Goal: Information Seeking & Learning: Check status

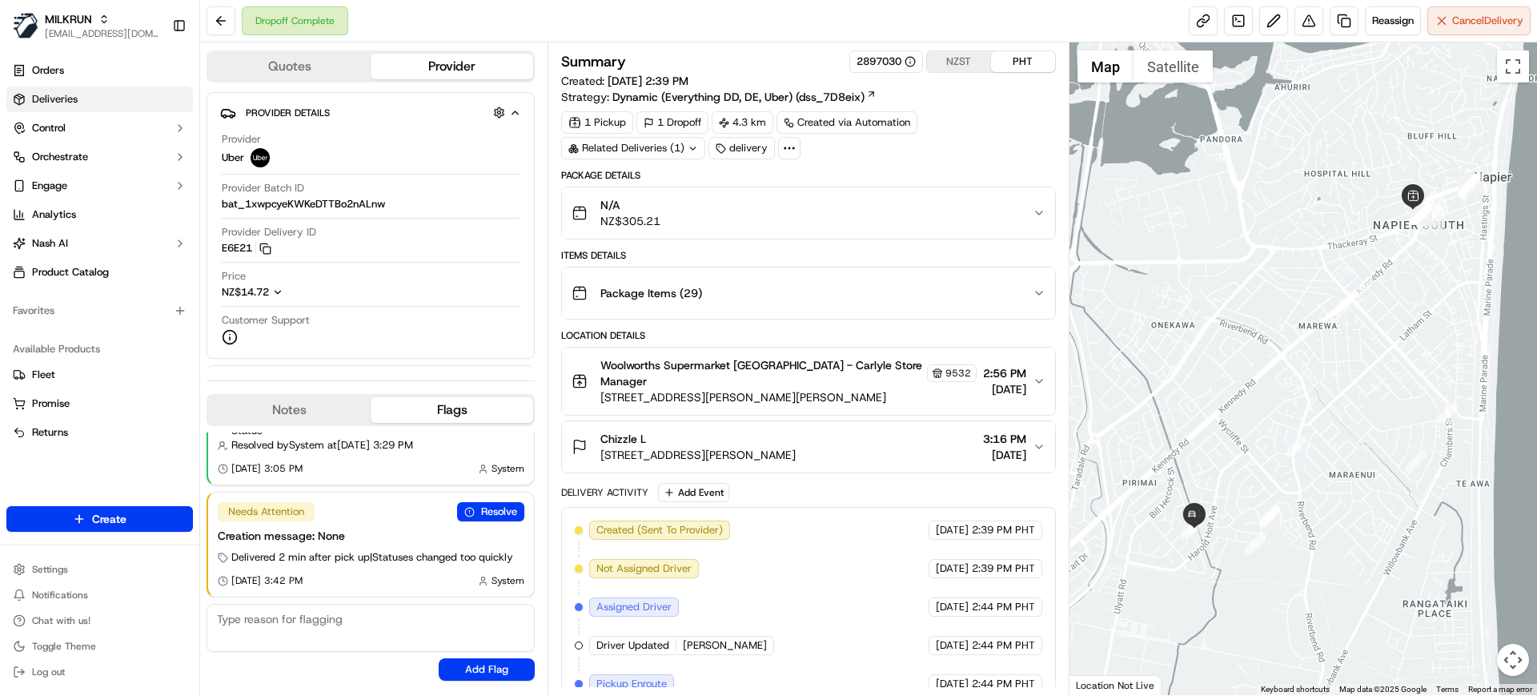
click at [58, 98] on span "Deliveries" at bounding box center [55, 99] width 46 height 14
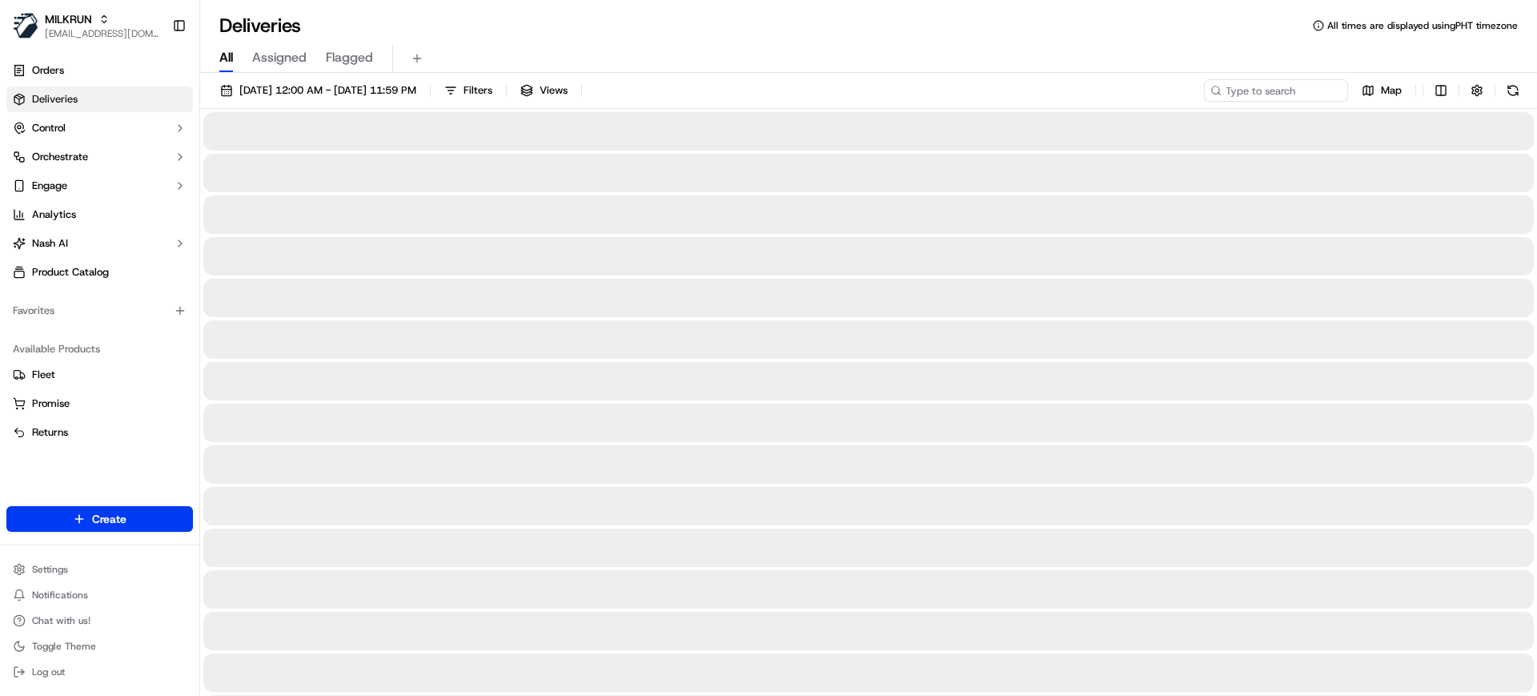
drag, startPoint x: 223, startPoint y: 55, endPoint x: 235, endPoint y: 58, distance: 13.2
click at [223, 55] on span "All" at bounding box center [226, 57] width 14 height 19
click at [1283, 98] on input at bounding box center [1252, 90] width 192 height 22
paste input "[GEOGRAPHIC_DATA]"
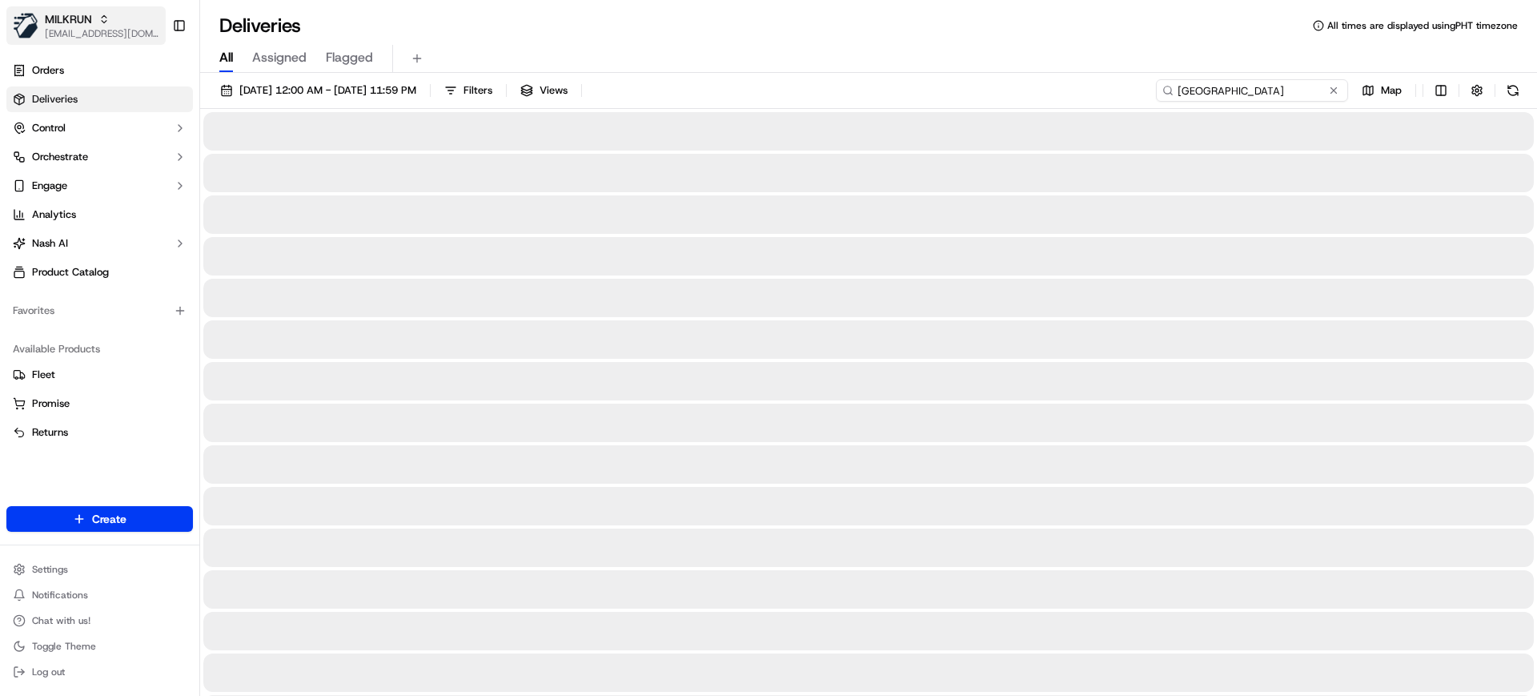
type input "[GEOGRAPHIC_DATA]"
click at [71, 21] on span "MILKRUN" at bounding box center [68, 19] width 47 height 16
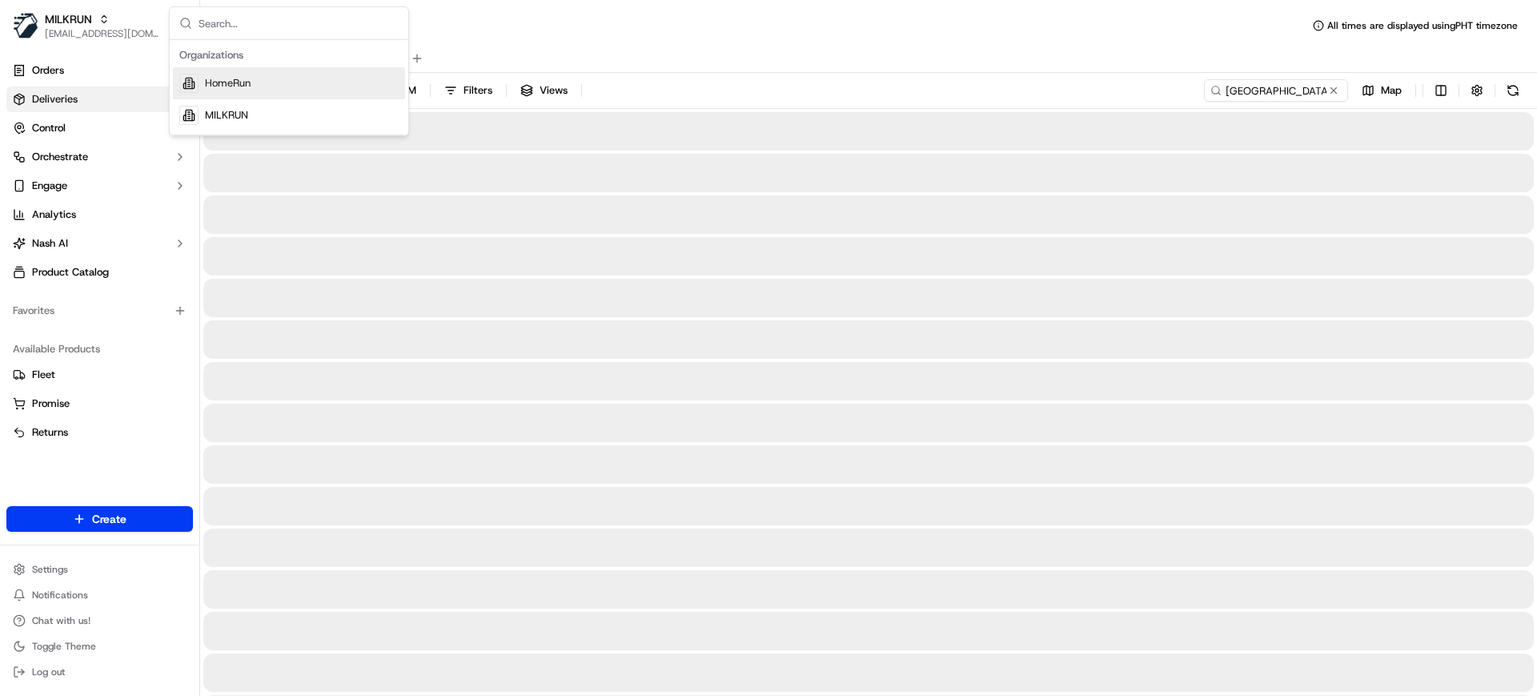
click at [236, 87] on span "HomeRun" at bounding box center [228, 83] width 46 height 14
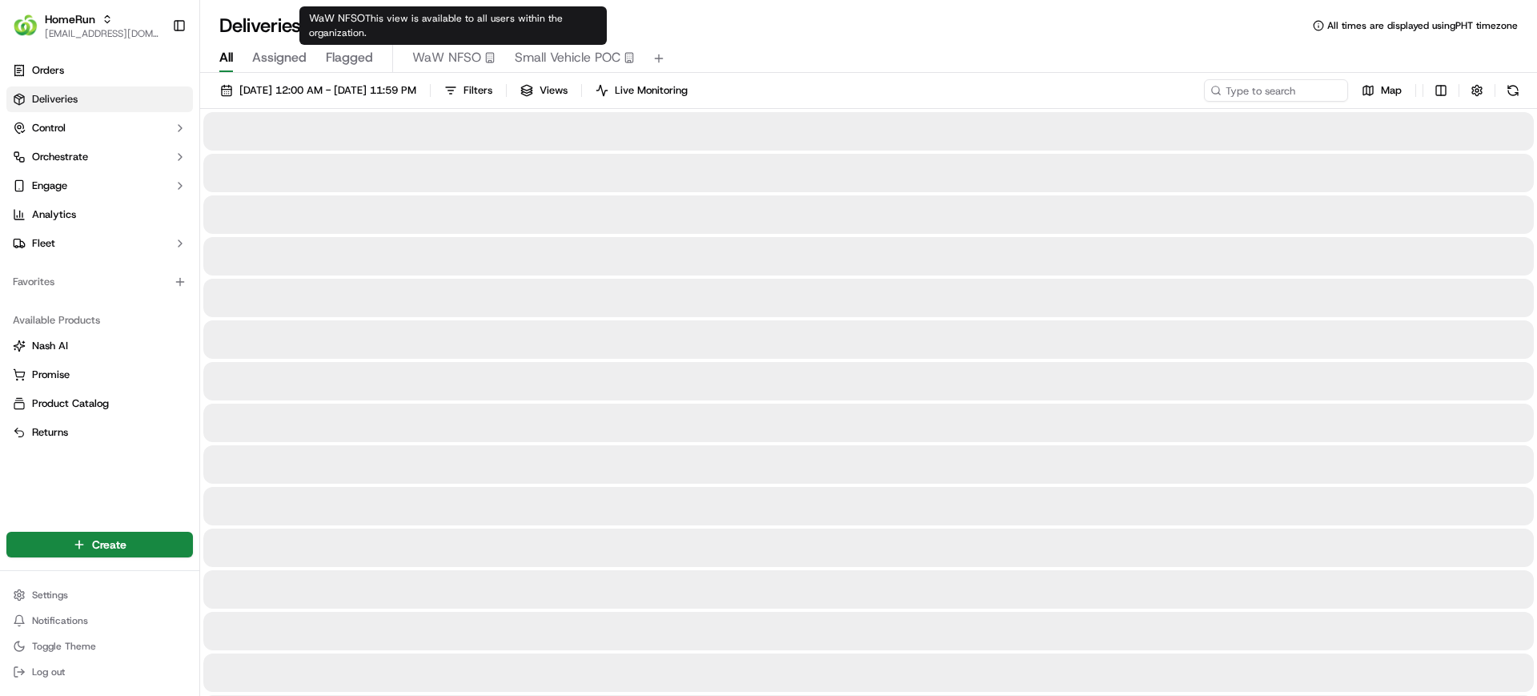
click at [589, 45] on button "Small Vehicle POC" at bounding box center [575, 58] width 120 height 27
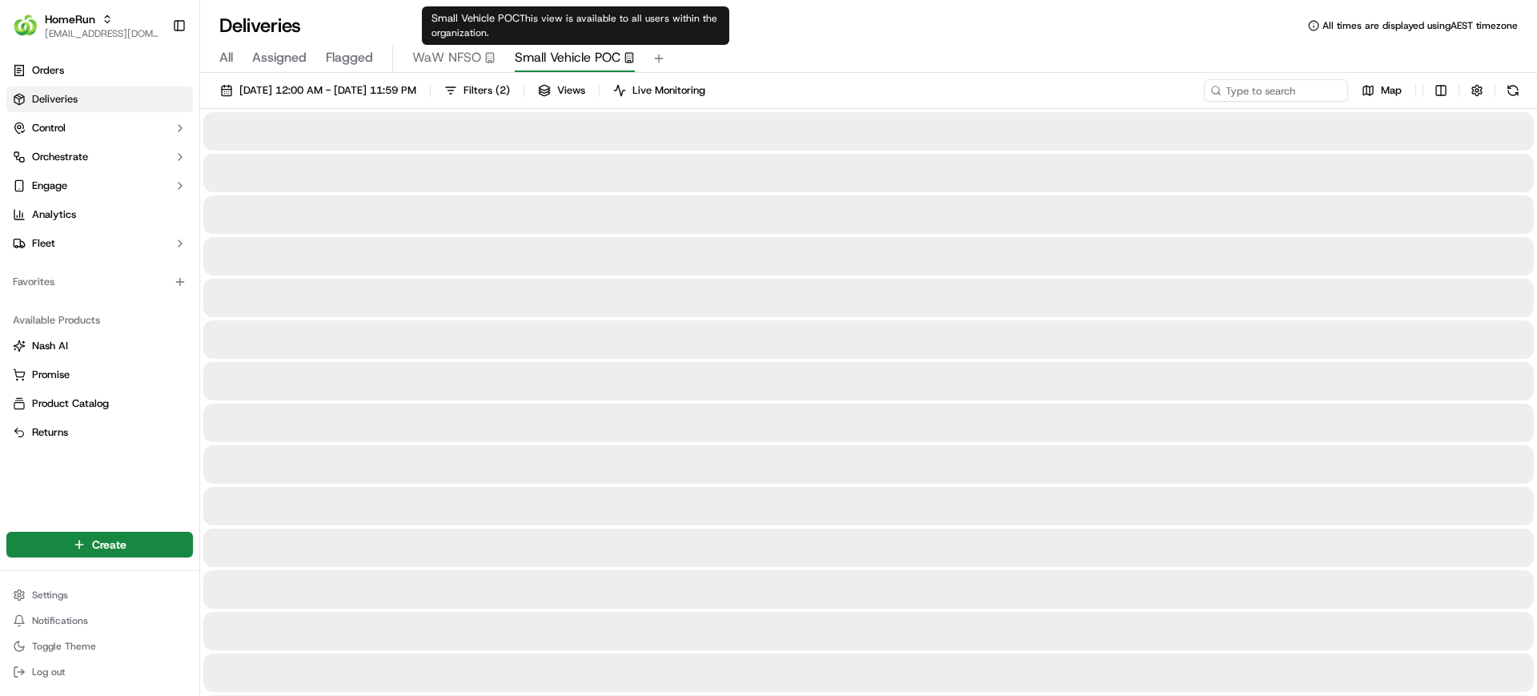
click at [570, 57] on span "Small Vehicle POC" at bounding box center [568, 57] width 106 height 19
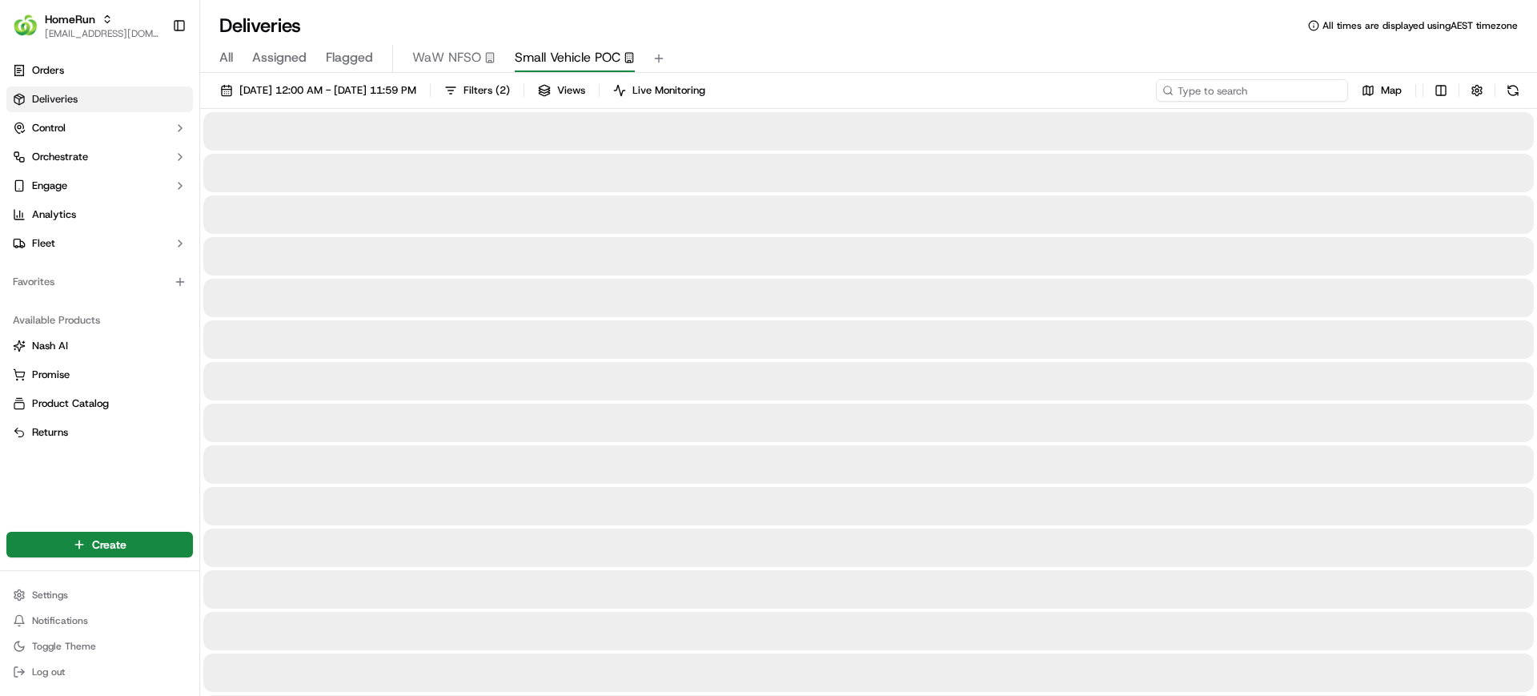
click at [1287, 90] on input at bounding box center [1252, 90] width 192 height 22
paste input "[GEOGRAPHIC_DATA]"
type input "[GEOGRAPHIC_DATA]"
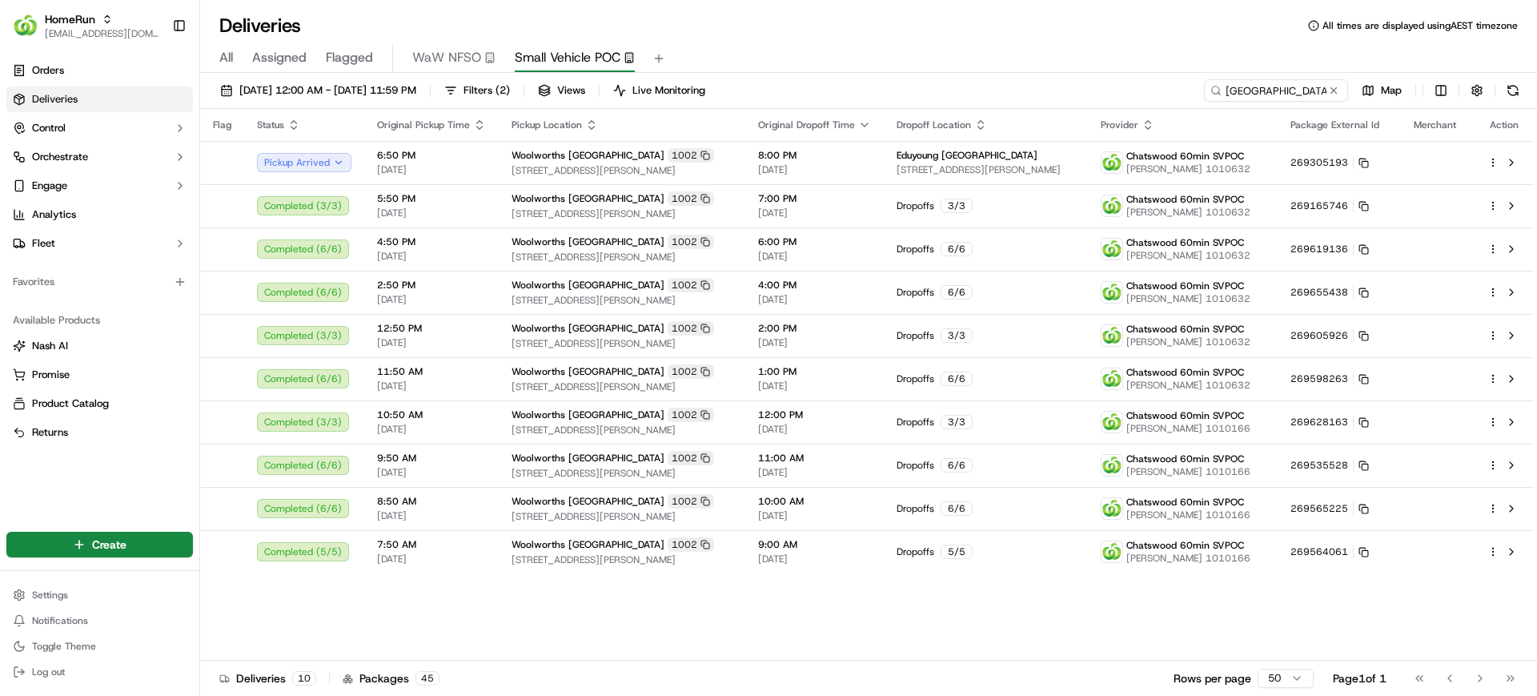
click at [992, 46] on div "All Assigned Flagged WaW NFSO Small Vehicle POC" at bounding box center [868, 59] width 1337 height 28
drag, startPoint x: 461, startPoint y: 613, endPoint x: 18, endPoint y: 12, distance: 746.8
click at [426, 560] on div "Flag Status Original Pickup Time Pickup Location Original Dropoff Time Dropoff …" at bounding box center [867, 385] width 1334 height 552
click at [130, 24] on div "HomeRun" at bounding box center [102, 19] width 115 height 16
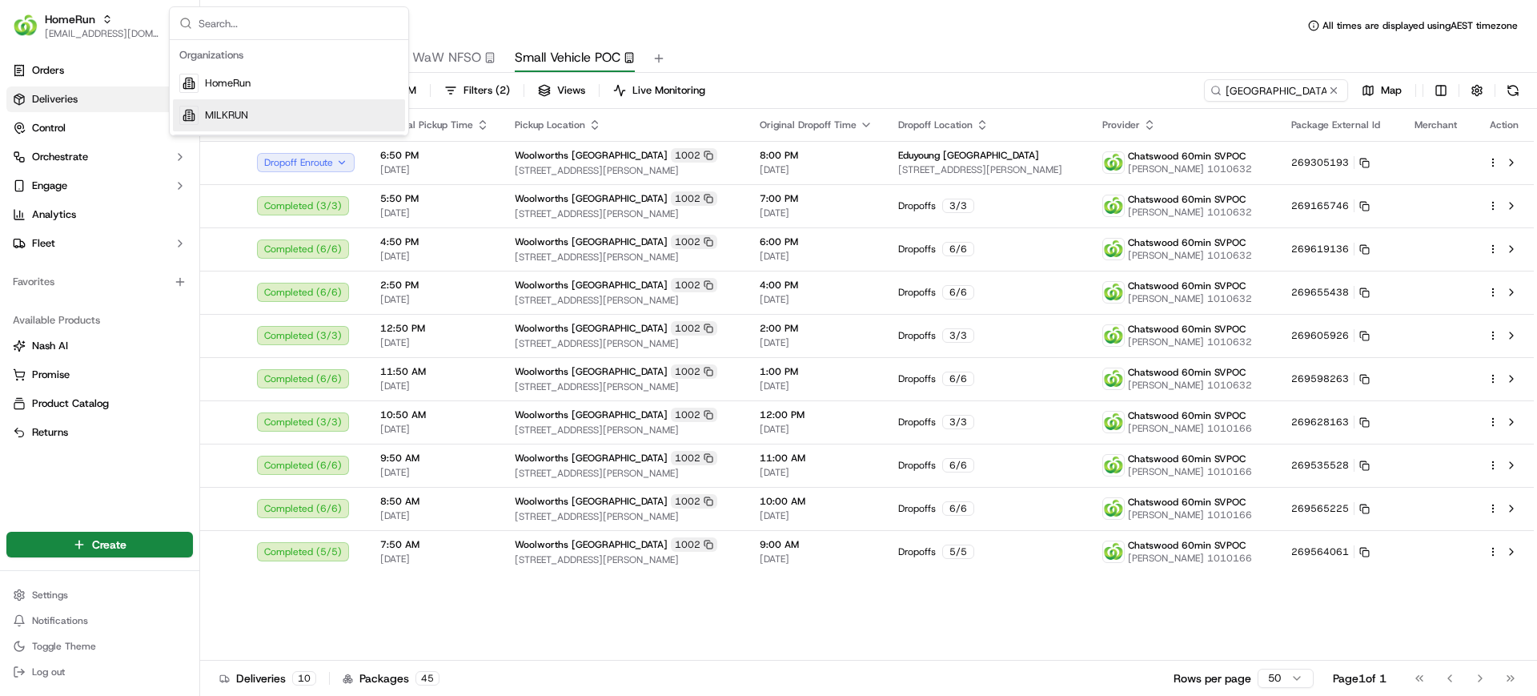
click at [232, 113] on span "MILKRUN" at bounding box center [226, 115] width 43 height 14
